Goal: Information Seeking & Learning: Learn about a topic

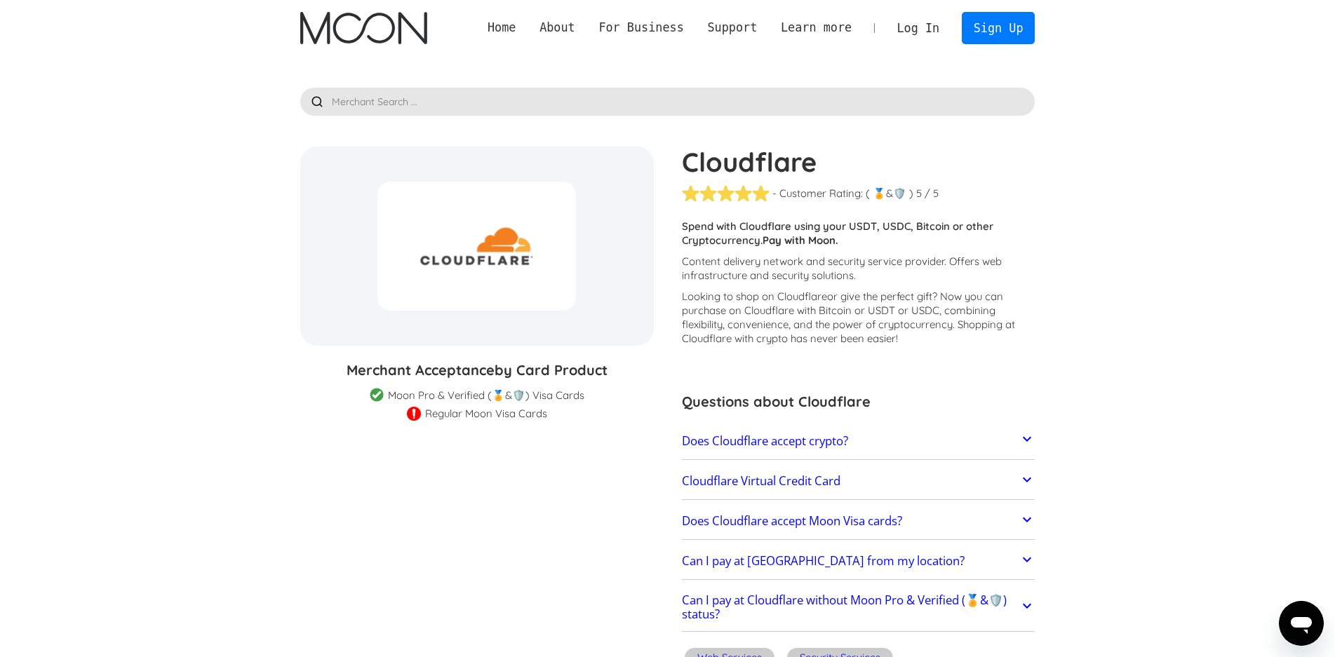
click at [785, 442] on h2 "Does Cloudflare accept crypto?" at bounding box center [765, 441] width 166 height 14
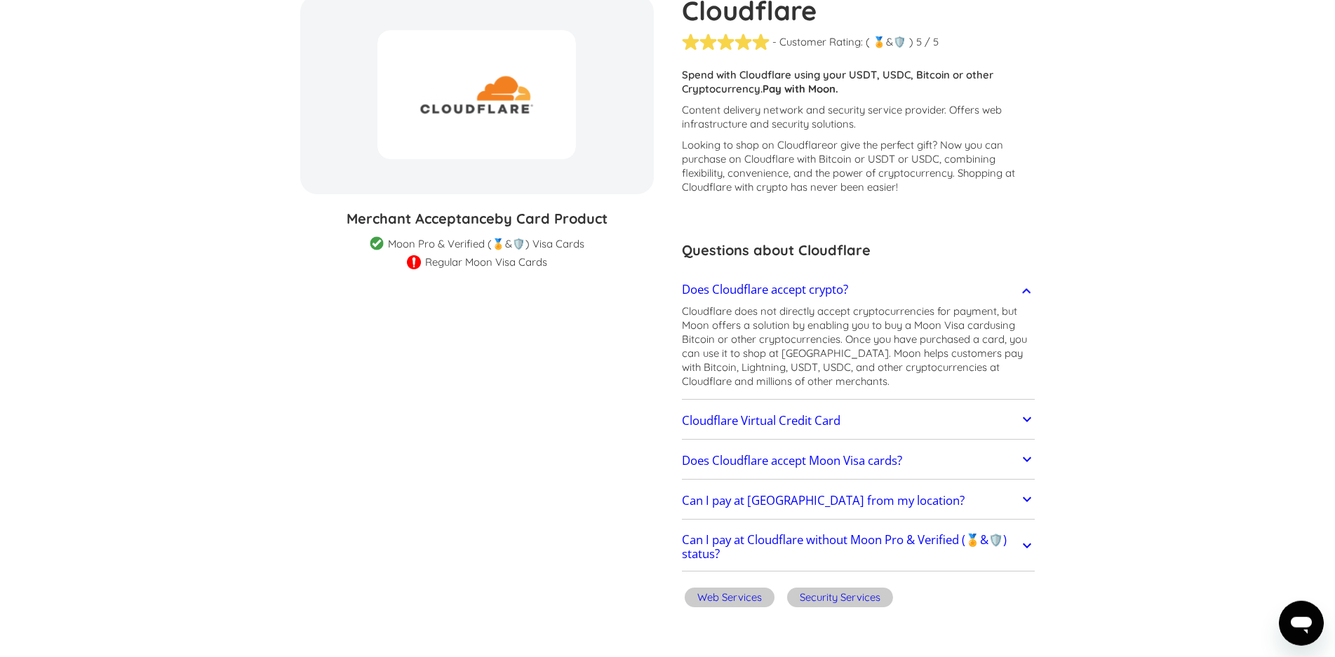
scroll to position [238, 0]
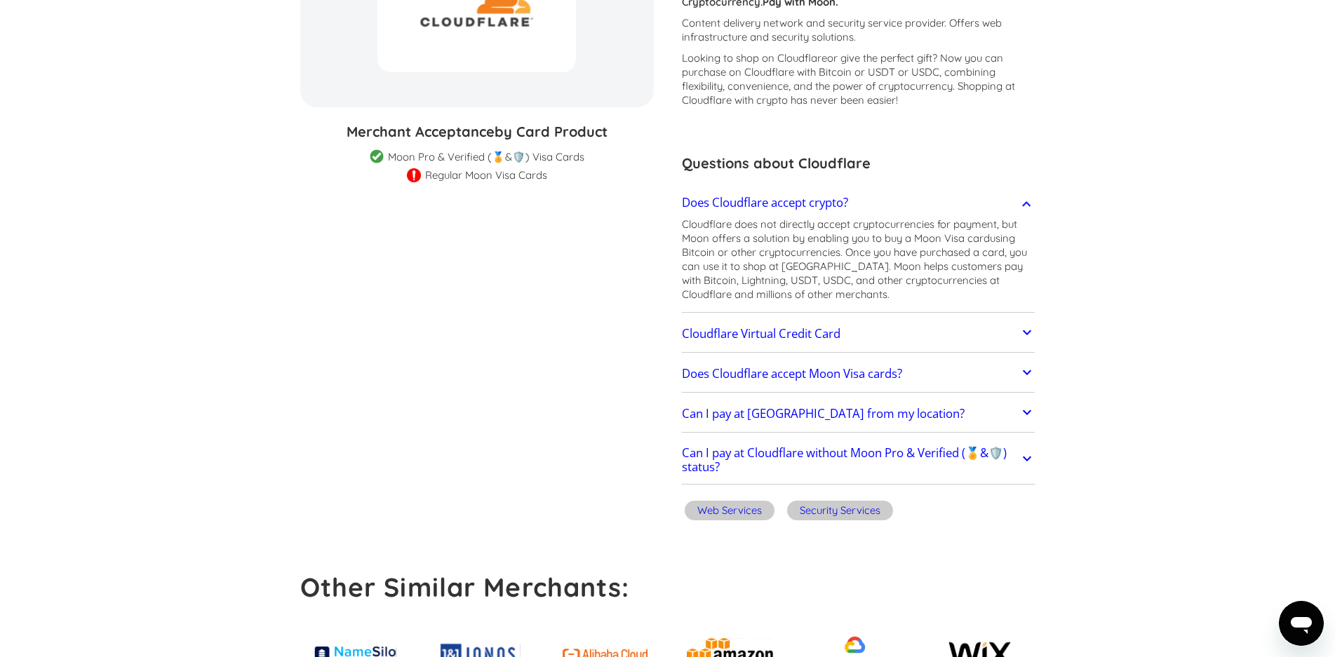
click at [802, 332] on h2 "Cloudflare Virtual Credit Card" at bounding box center [761, 334] width 158 height 14
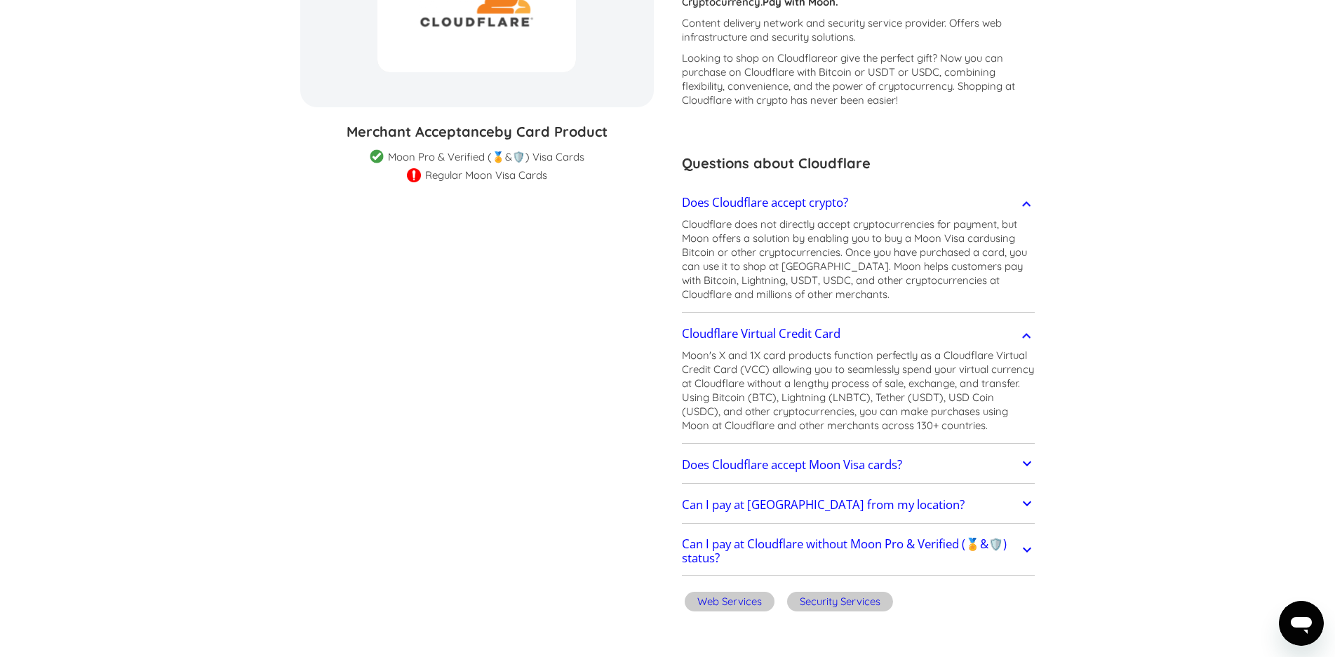
click at [736, 461] on h2 "Does Cloudflare accept Moon Visa cards?" at bounding box center [792, 465] width 220 height 14
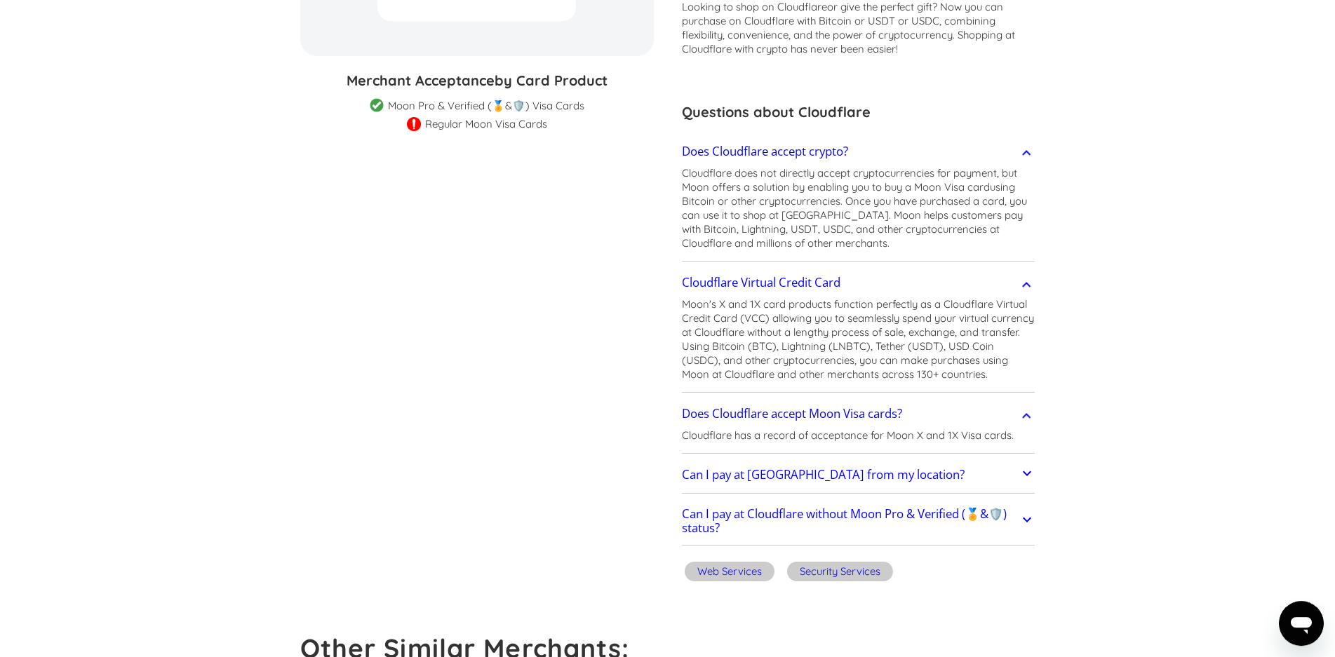
scroll to position [358, 0]
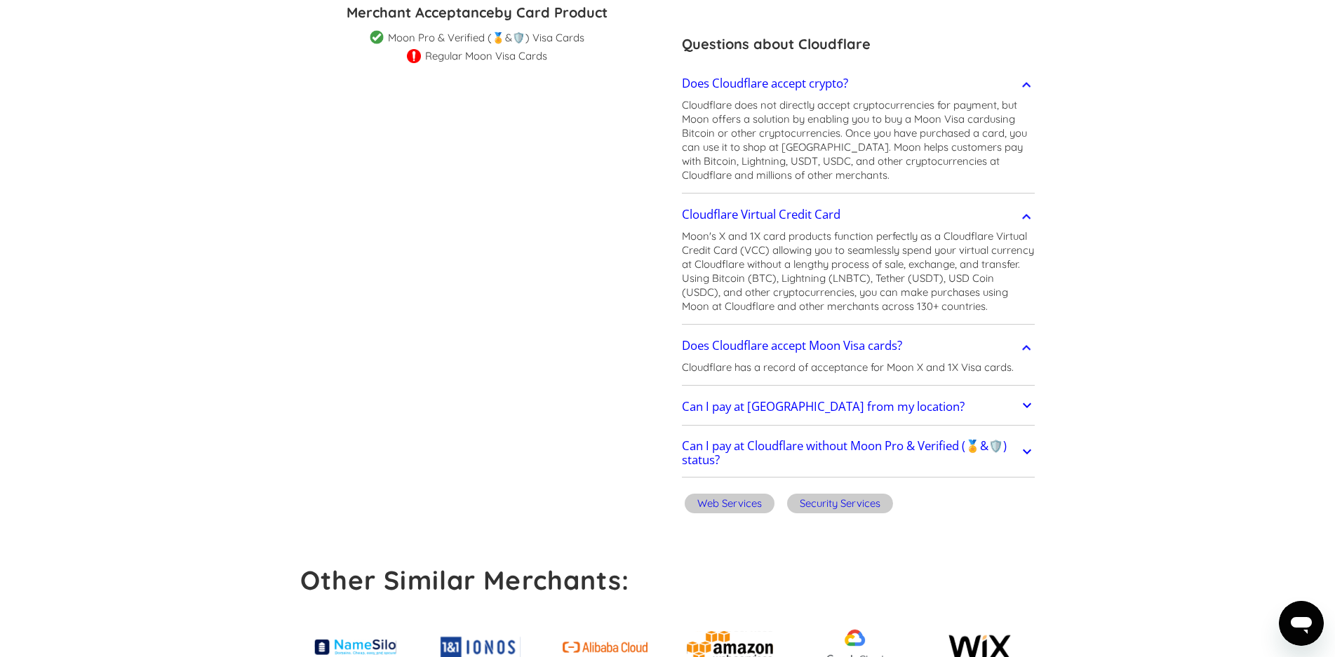
click at [770, 408] on h2 "Can I pay at [GEOGRAPHIC_DATA] from my location?" at bounding box center [823, 407] width 283 height 14
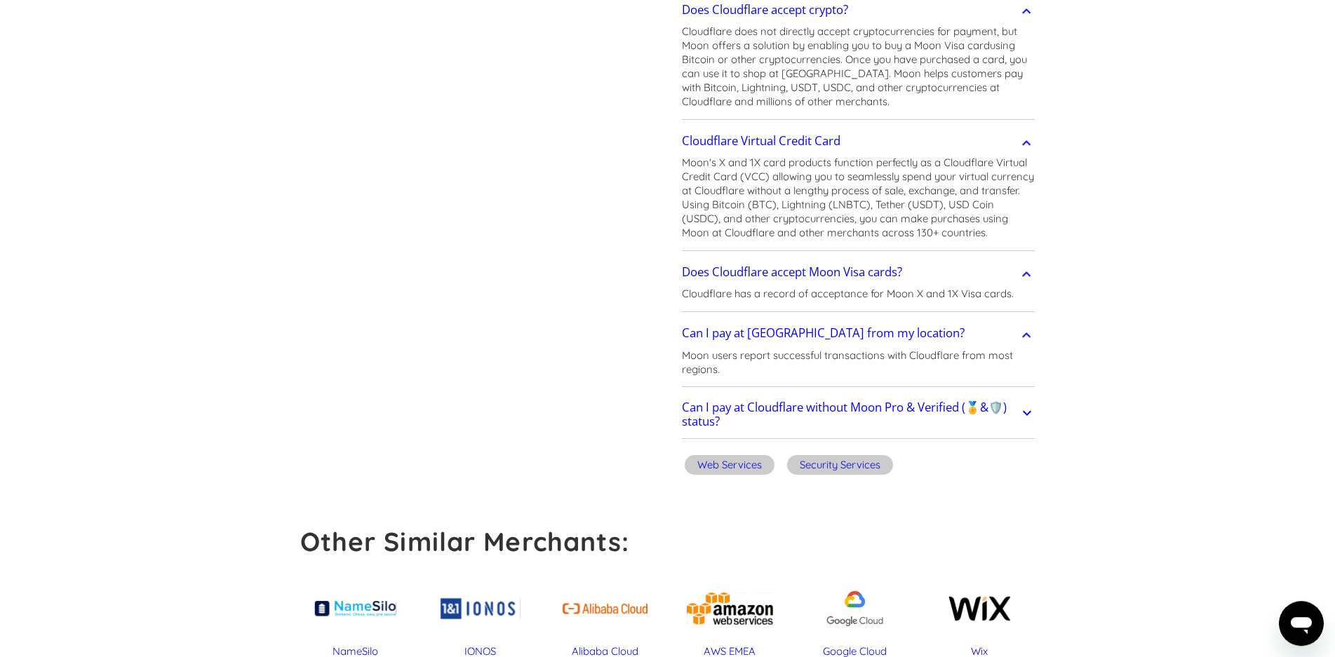
scroll to position [477, 0]
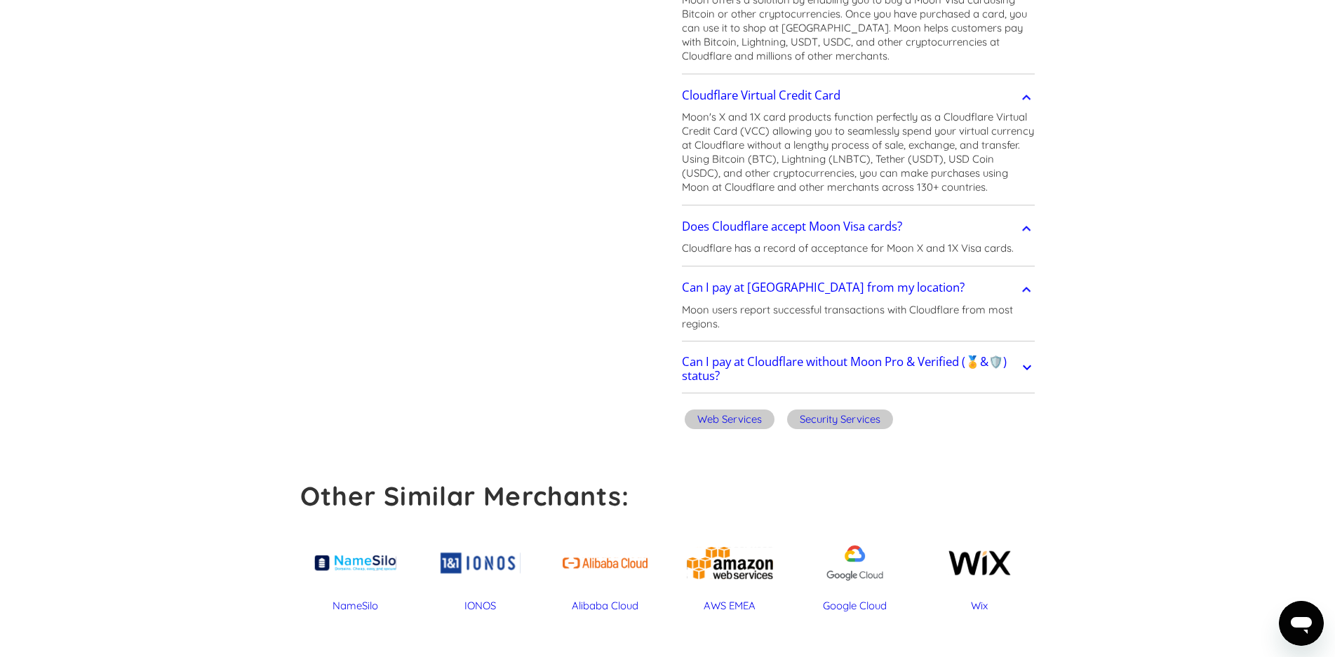
click at [763, 367] on h2 "Can I pay at Cloudflare without Moon Pro & Verified (🏅&🛡️) status?" at bounding box center [850, 369] width 337 height 28
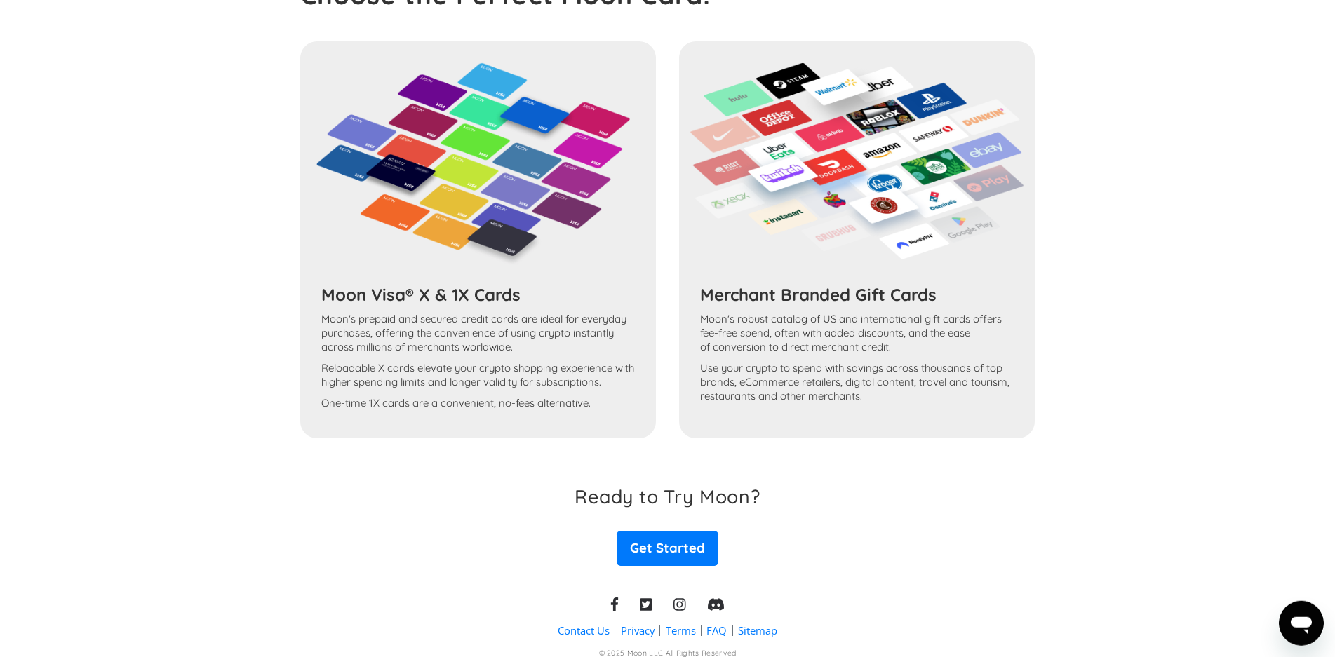
scroll to position [1239, 0]
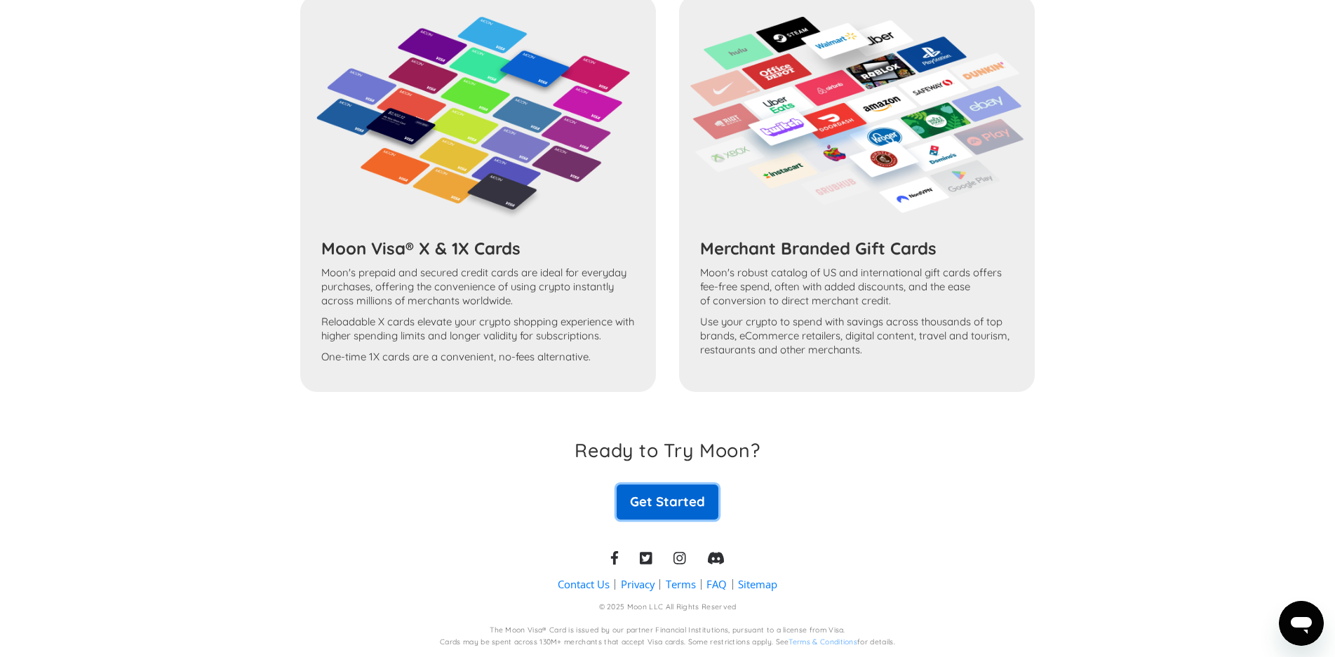
click at [691, 501] on link "Get Started" at bounding box center [666, 502] width 101 height 35
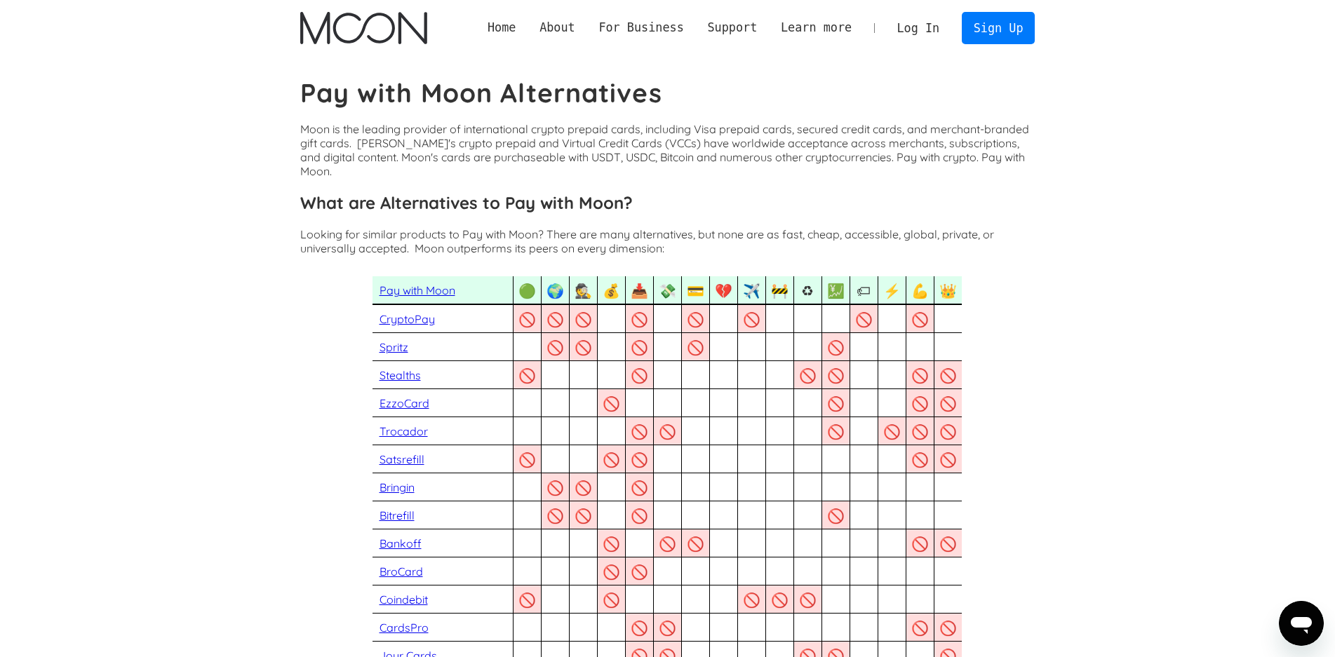
click at [565, 130] on p "Moon is the leading provider of international crypto prepaid cards, including V…" at bounding box center [667, 150] width 734 height 56
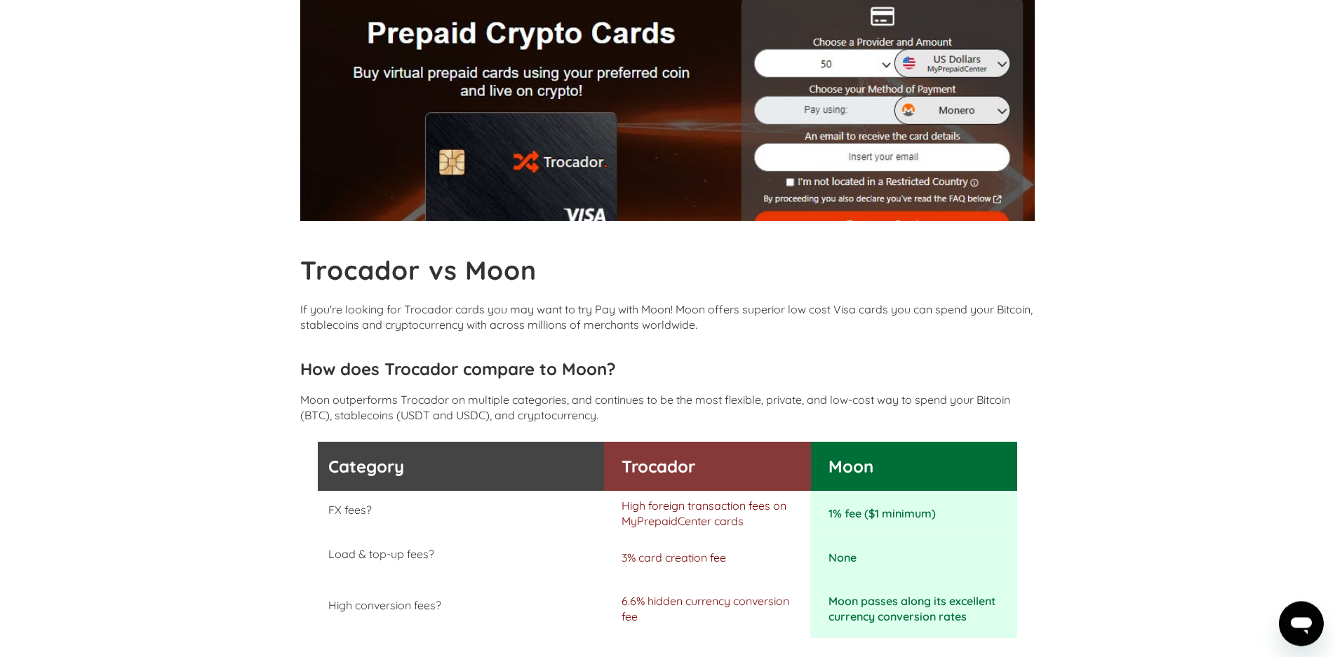
scroll to position [358, 0]
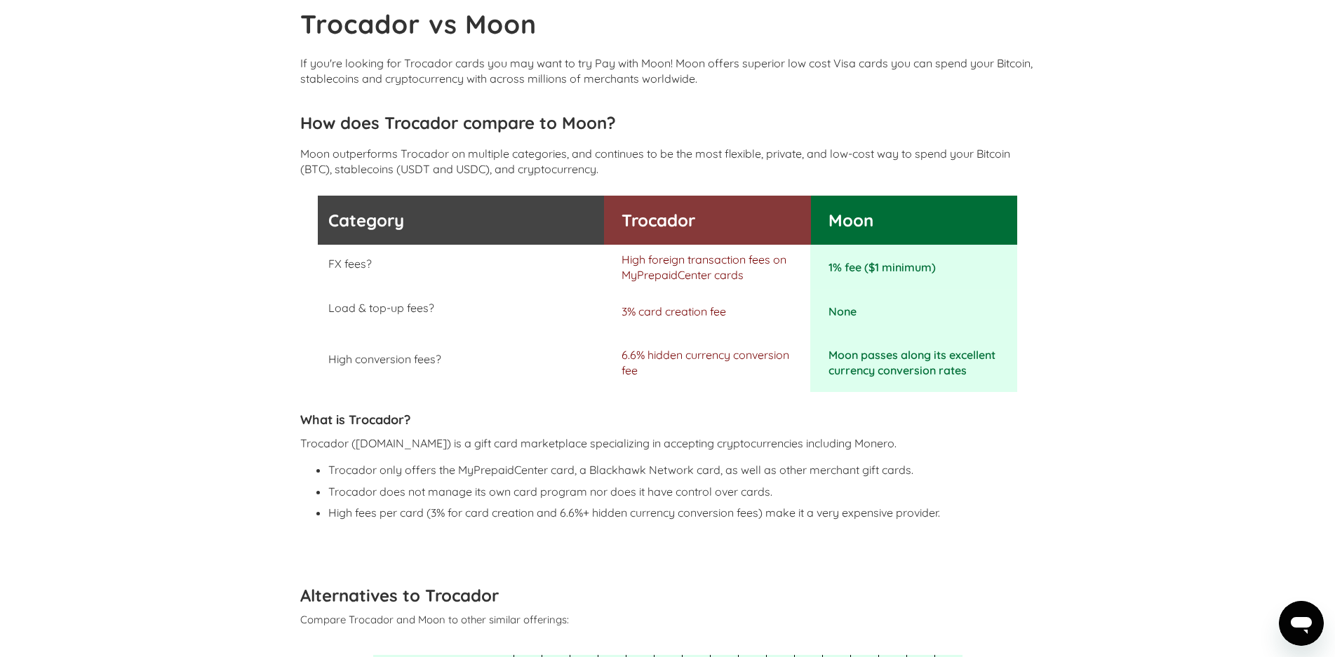
click at [689, 362] on p "6.6% hidden currency conversion fee" at bounding box center [712, 362] width 182 height 31
click at [689, 361] on p "6.6% hidden currency conversion fee" at bounding box center [712, 362] width 182 height 31
